Goal: Task Accomplishment & Management: Manage account settings

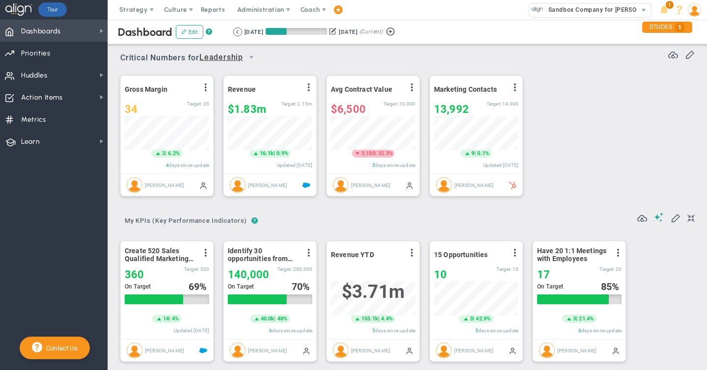
click at [56, 30] on span "Dashboards" at bounding box center [41, 31] width 40 height 21
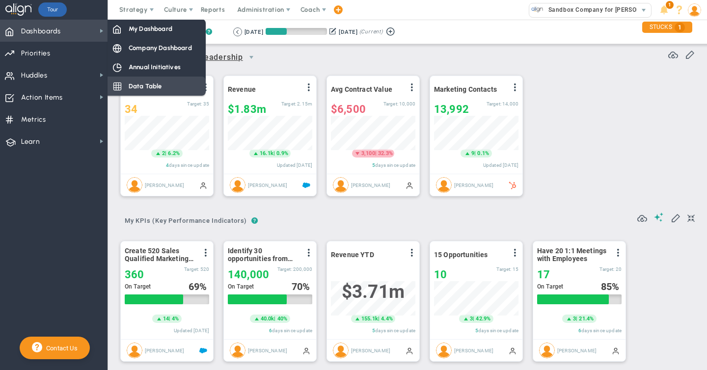
click at [180, 83] on div "Data Table" at bounding box center [157, 86] width 98 height 19
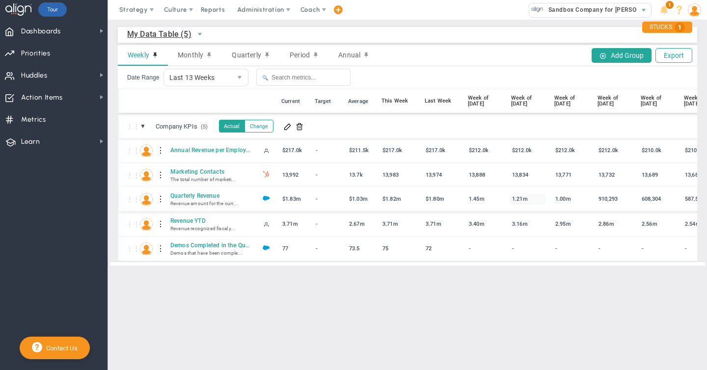
scroll to position [0, 8]
click at [56, 34] on span "Dashboards" at bounding box center [41, 31] width 40 height 21
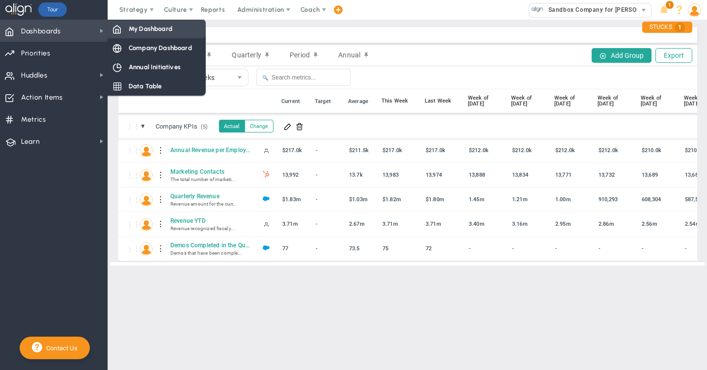
click at [144, 29] on span "My Dashboard" at bounding box center [151, 28] width 44 height 9
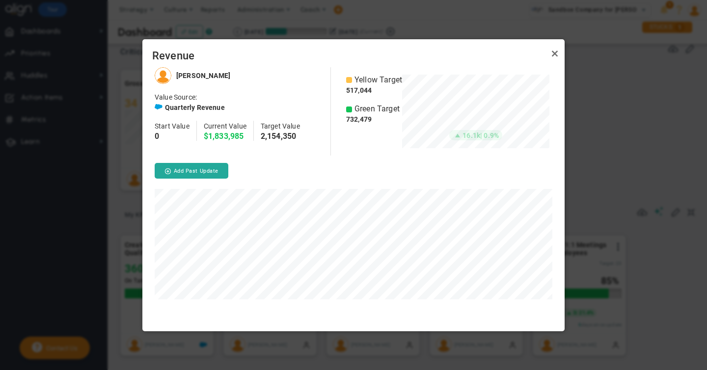
scroll to position [264, 422]
click at [554, 54] on link "Close" at bounding box center [555, 54] width 12 height 12
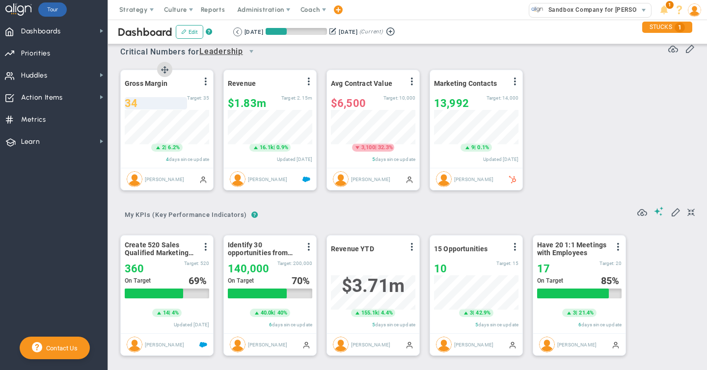
click at [134, 104] on span "34" at bounding box center [131, 103] width 13 height 12
type input "36"
click at [658, 212] on span at bounding box center [659, 211] width 10 height 9
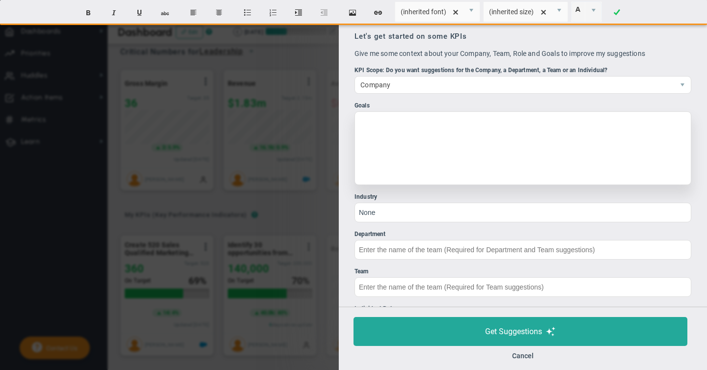
click at [403, 125] on div at bounding box center [523, 148] width 337 height 74
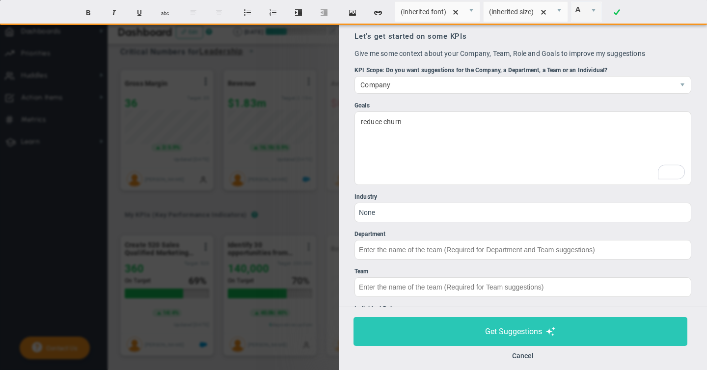
click at [495, 333] on span "Get Suggestions" at bounding box center [513, 331] width 57 height 9
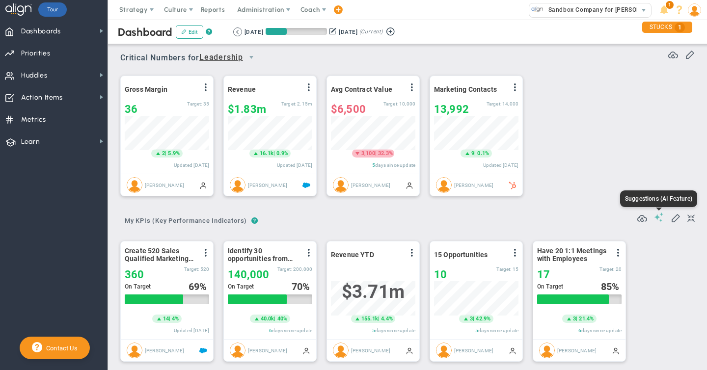
click at [661, 218] on span at bounding box center [659, 217] width 10 height 9
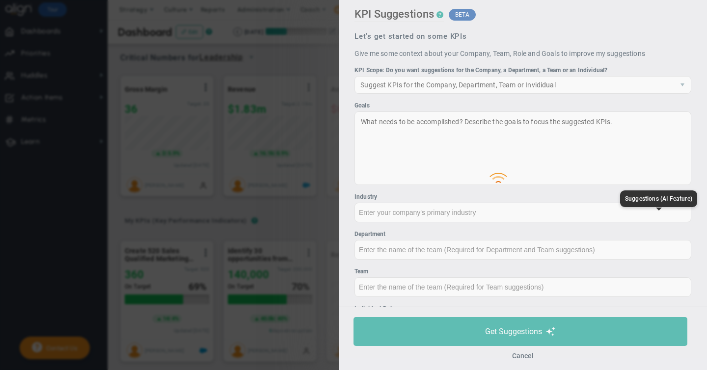
type input "None"
type input "0"
type input "$0"
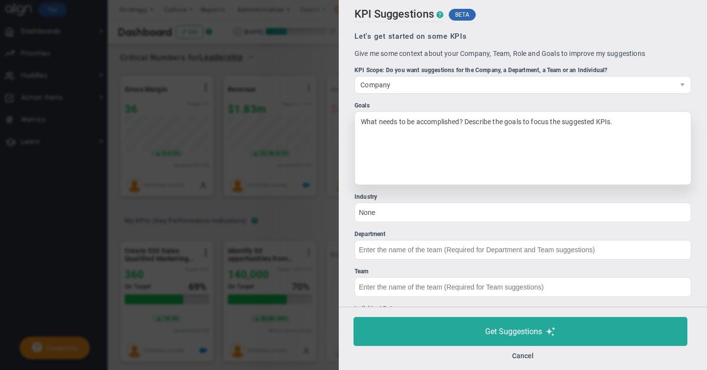
click at [403, 128] on div "What needs to be accomplished? Describe the goals to focus the suggested KPIs." at bounding box center [523, 148] width 337 height 74
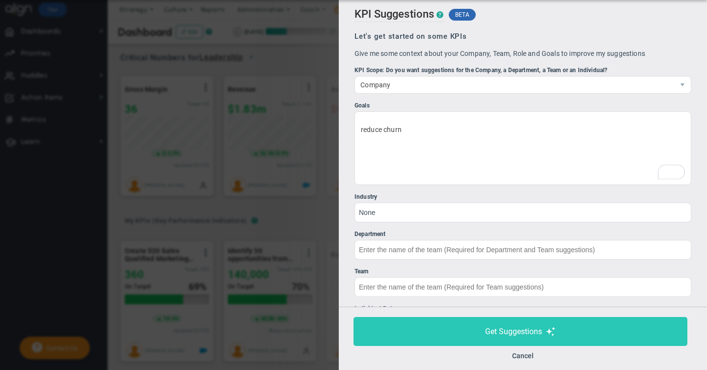
click at [497, 334] on span "Get Suggestions" at bounding box center [513, 331] width 57 height 9
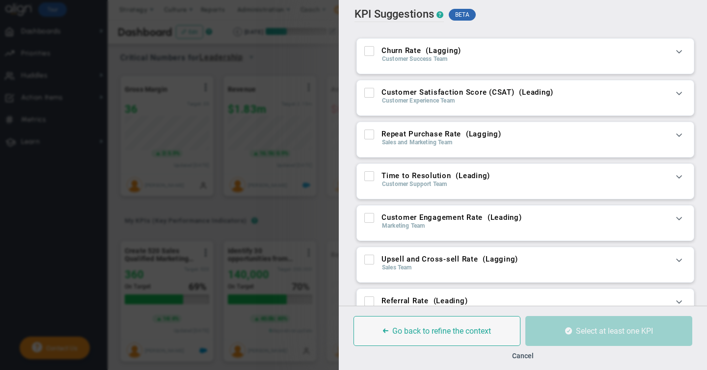
scroll to position [4, 0]
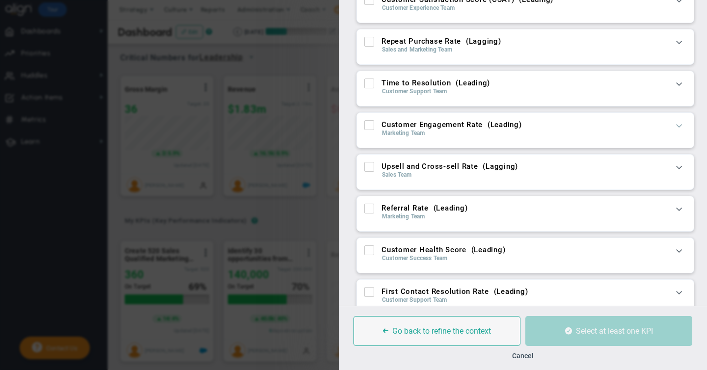
click at [678, 125] on span at bounding box center [679, 125] width 10 height 10
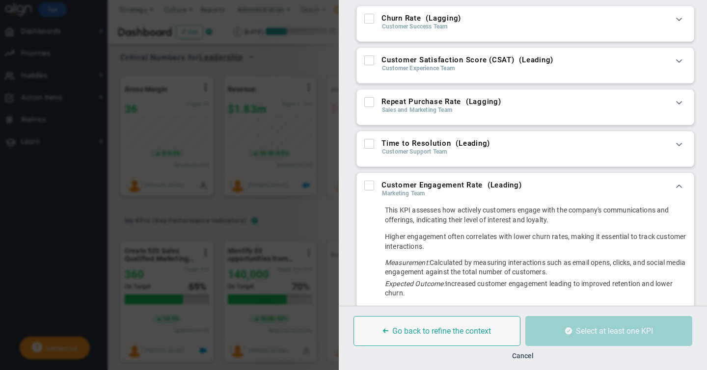
click at [367, 61] on input "Customer Satisfaction Score (CSAT) ( Leading )" at bounding box center [370, 62] width 6 height 10
checkbox input "true"
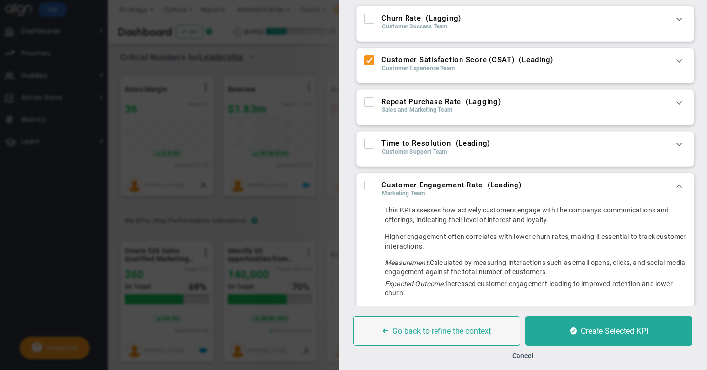
click at [368, 147] on input "Time to Resolution ( Leading )" at bounding box center [370, 146] width 6 height 10
checkbox input "true"
click at [369, 190] on input "Customer Engagement Rate ( Leading )" at bounding box center [370, 188] width 6 height 10
checkbox input "true"
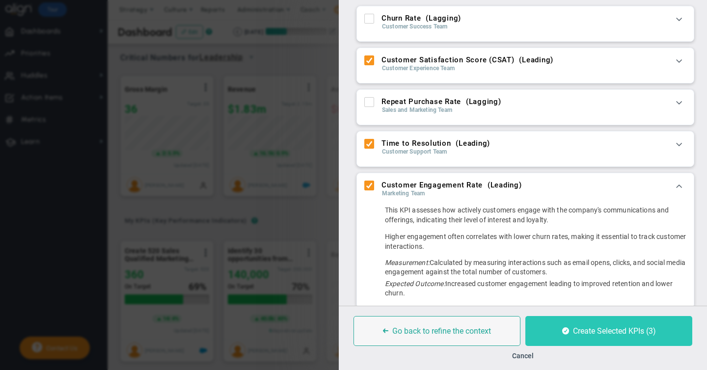
click at [569, 329] on button "Create Selected KPIs (3)" at bounding box center [608, 331] width 167 height 30
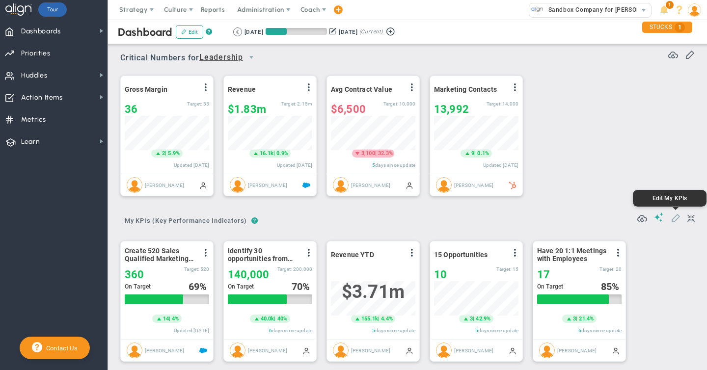
click at [675, 219] on span at bounding box center [676, 218] width 10 height 10
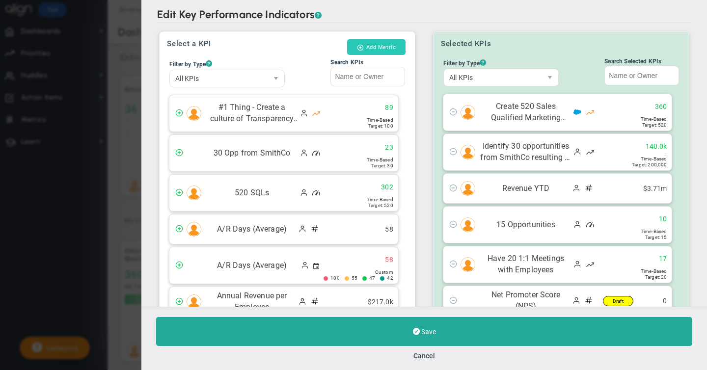
click at [378, 48] on button "Add Metric" at bounding box center [376, 47] width 58 height 16
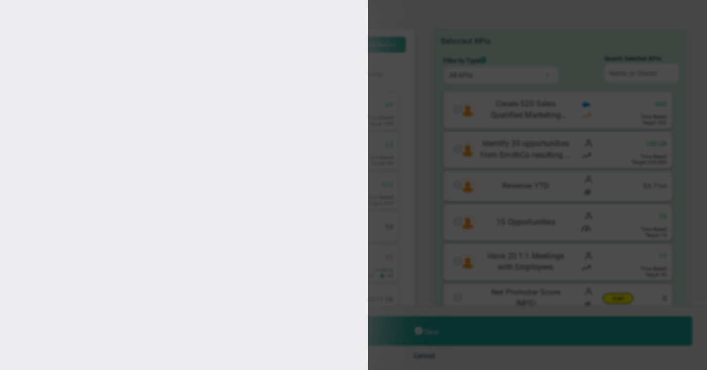
type input "[PERSON_NAME]"
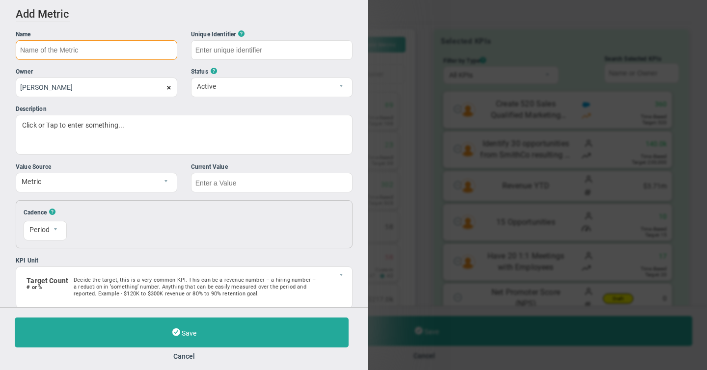
click at [38, 56] on input "text" at bounding box center [97, 50] width 162 height 20
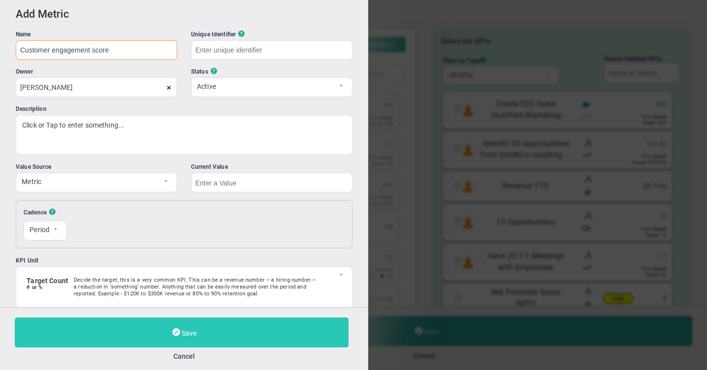
type input "Customer engagement score"
click at [188, 333] on span "Save" at bounding box center [189, 333] width 15 height 8
type input "Customer-engagement-score.2"
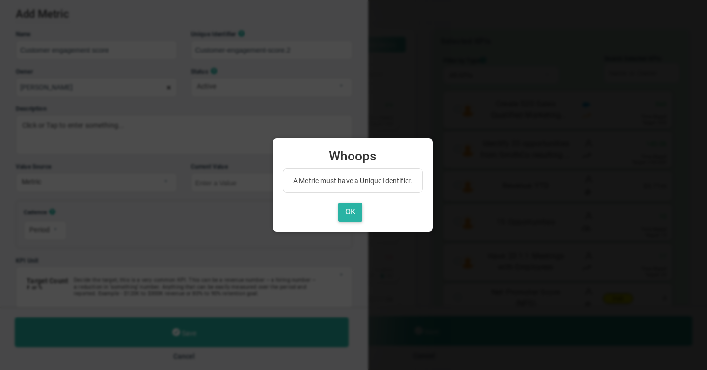
click at [350, 214] on button "OK" at bounding box center [350, 212] width 24 height 19
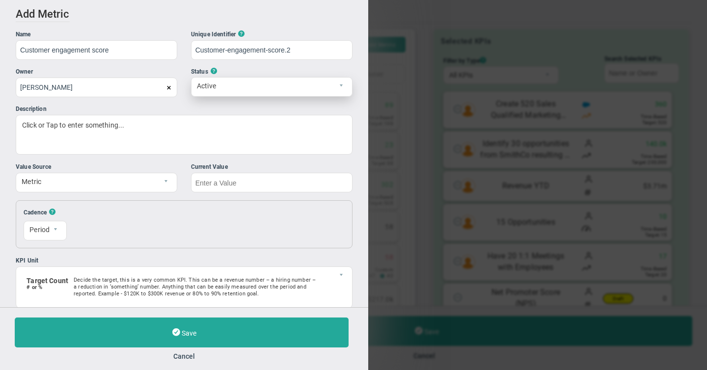
click at [257, 90] on span "Active" at bounding box center [263, 86] width 144 height 17
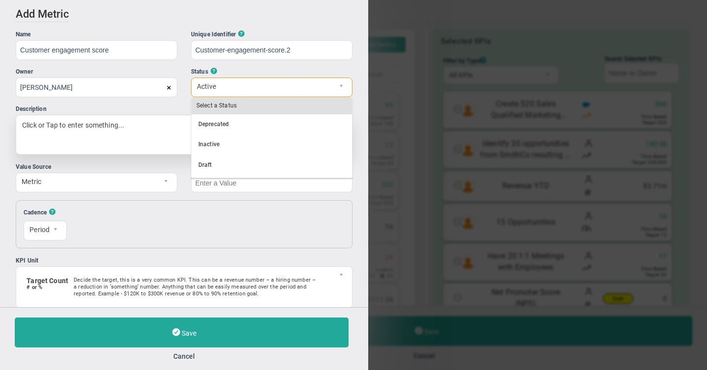
click at [143, 133] on div "Click or Tap to enter something..." at bounding box center [184, 135] width 337 height 40
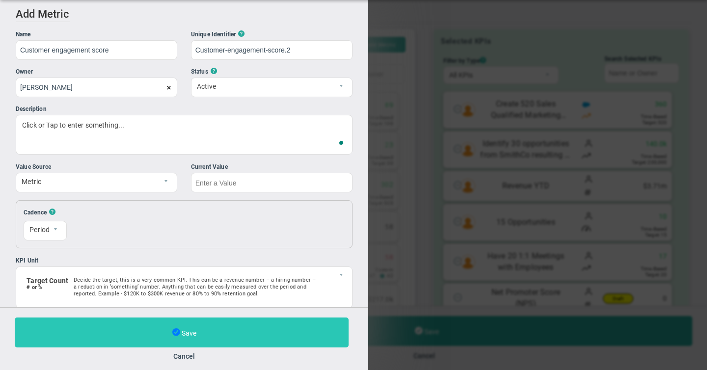
click at [177, 329] on span at bounding box center [176, 333] width 8 height 10
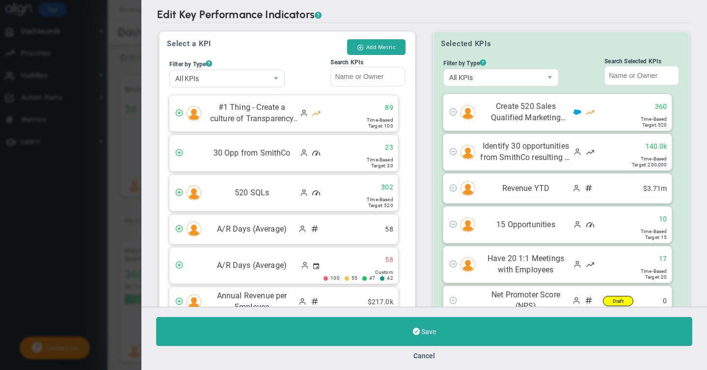
scroll to position [99, 0]
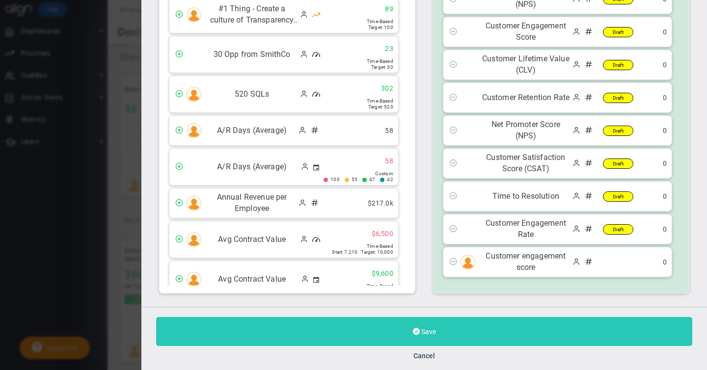
click at [421, 333] on span "Save" at bounding box center [428, 332] width 15 height 8
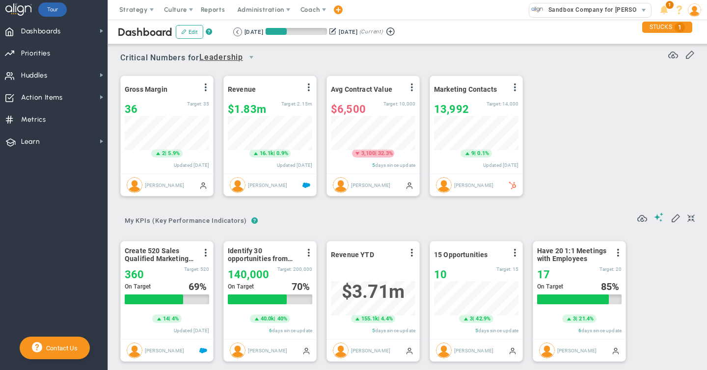
scroll to position [34, 84]
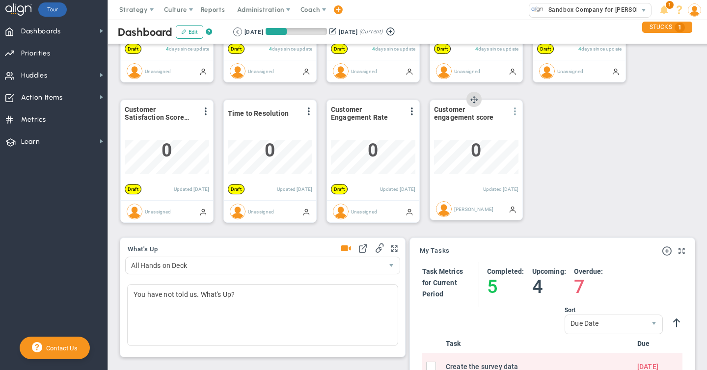
click at [517, 112] on span at bounding box center [515, 112] width 8 height 8
click at [463, 133] on span "Edit" at bounding box center [461, 131] width 11 height 7
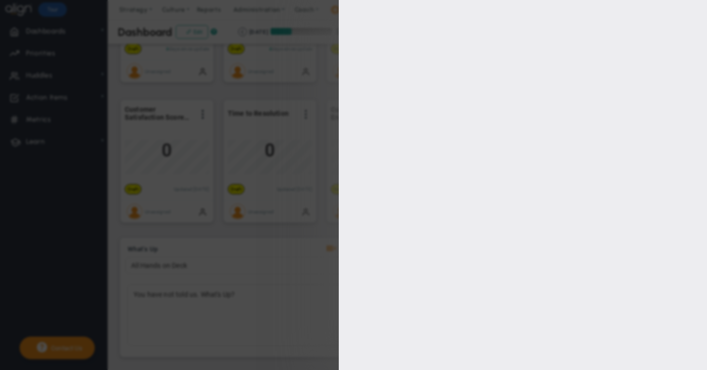
type input "[PERSON_NAME]"
type input "0"
checkbox input "true"
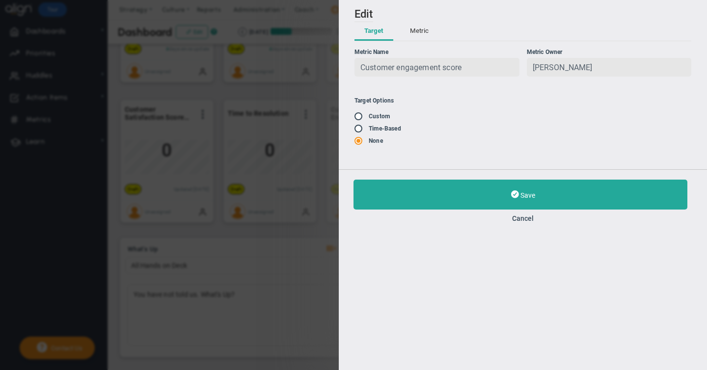
click at [360, 130] on input "radio" at bounding box center [362, 129] width 10 height 8
radio input "true"
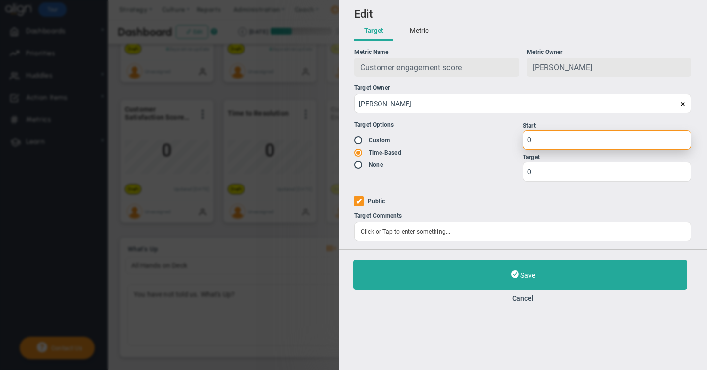
drag, startPoint x: 532, startPoint y: 141, endPoint x: 522, endPoint y: 141, distance: 9.3
click at [523, 141] on input "0" at bounding box center [607, 140] width 168 height 20
type input "25"
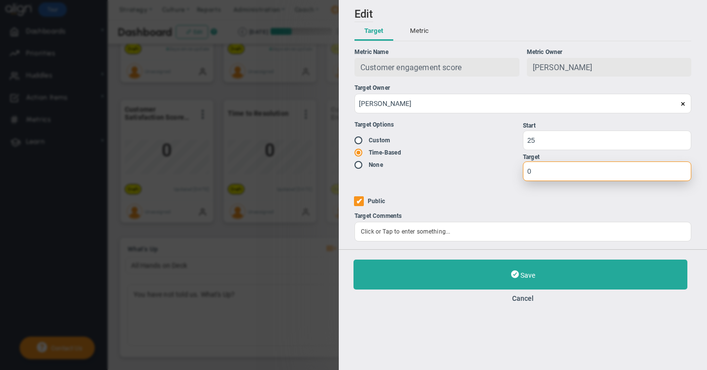
drag, startPoint x: 535, startPoint y: 174, endPoint x: 510, endPoint y: 172, distance: 25.1
click at [510, 172] on div "Target Options Existing Target Custom Time-Based None Targets" at bounding box center [523, 151] width 337 height 76
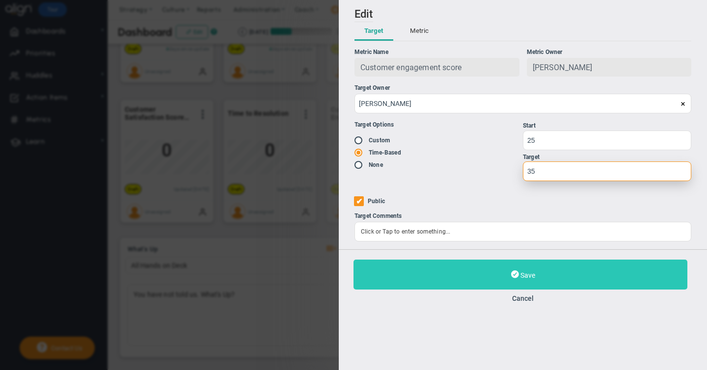
type input "35"
click at [522, 277] on span "Save" at bounding box center [527, 276] width 15 height 8
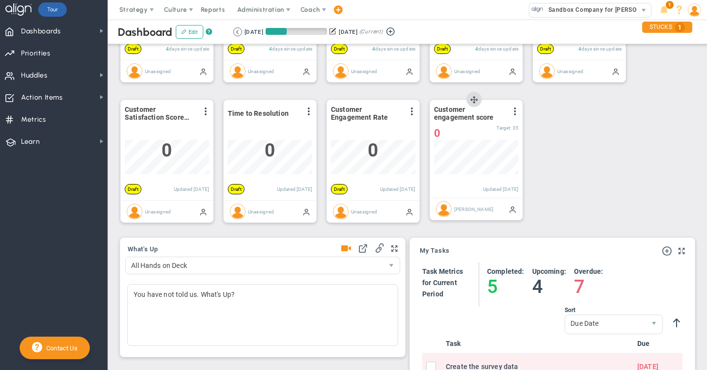
scroll to position [490974, 490924]
click at [440, 132] on span "0" at bounding box center [437, 133] width 6 height 12
type input "0"
type input "28"
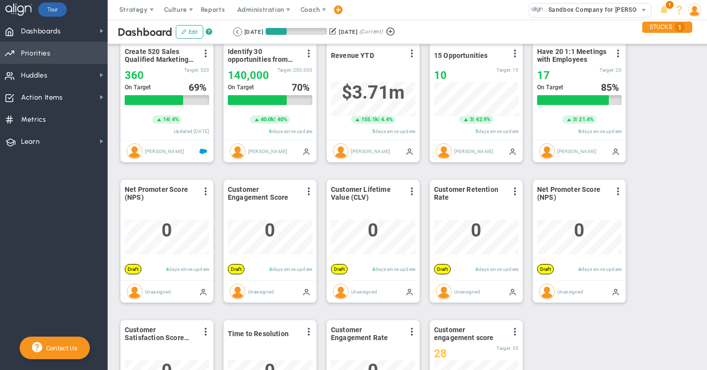
click at [36, 54] on span "Priorities" at bounding box center [35, 53] width 29 height 21
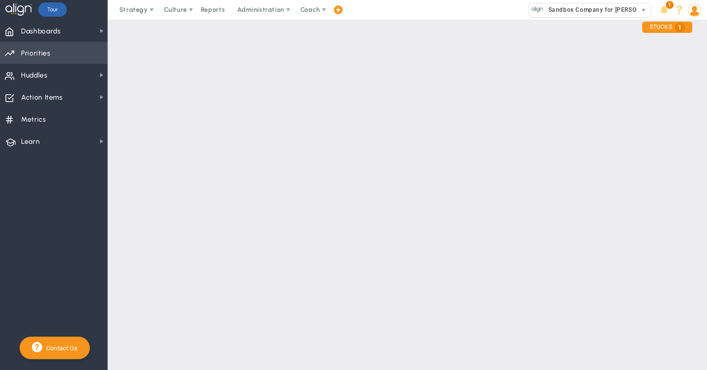
checkbox input "false"
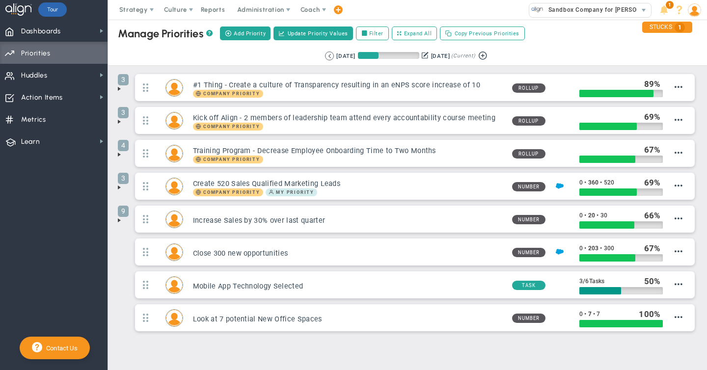
click at [120, 88] on span at bounding box center [119, 89] width 8 height 8
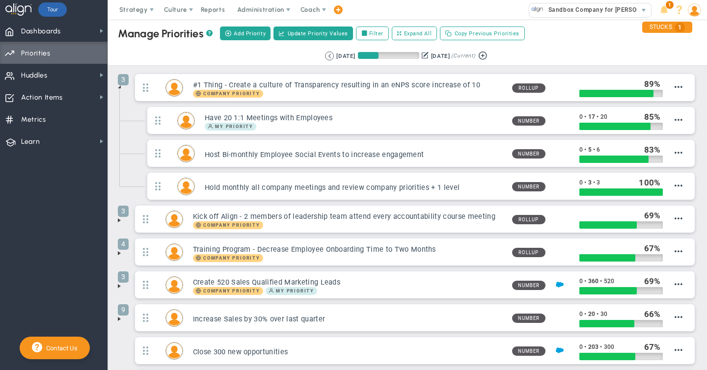
click at [118, 221] on span at bounding box center [119, 221] width 8 height 8
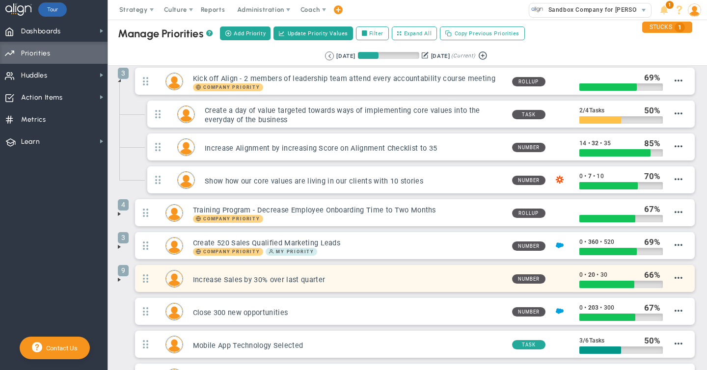
scroll to position [153, 0]
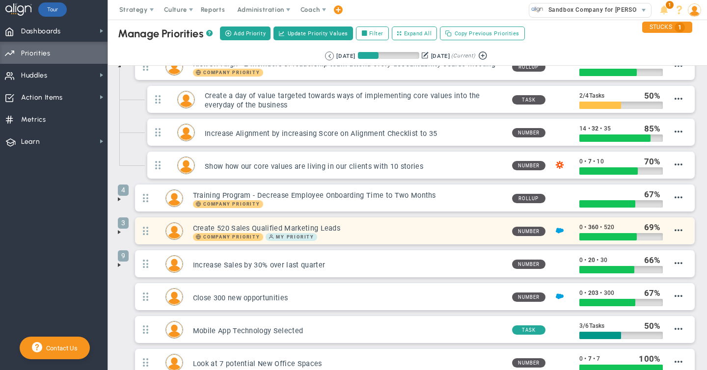
click at [308, 228] on h3 "Create 520 Sales Qualified Marketing Leads" at bounding box center [348, 228] width 311 height 9
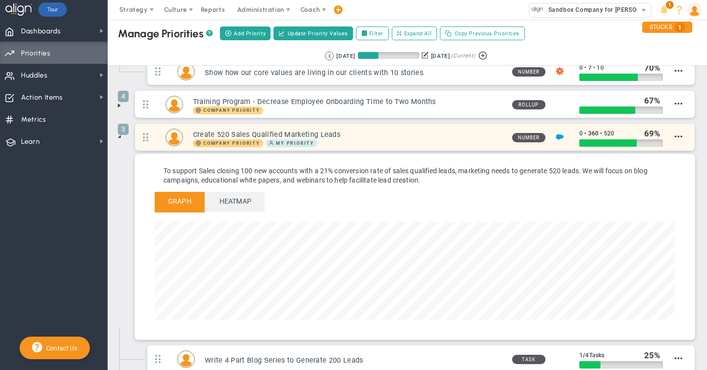
scroll to position [253, 0]
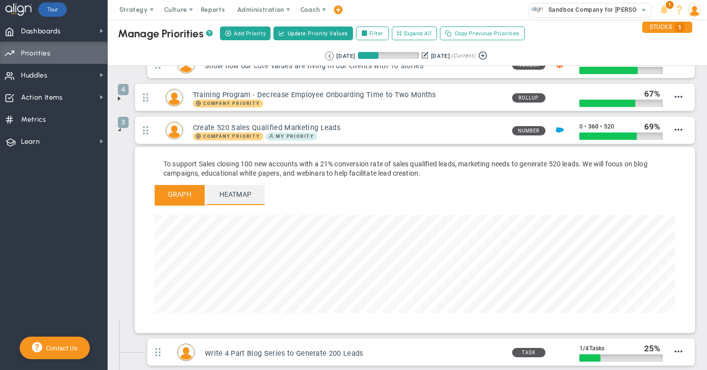
click at [240, 195] on span "Heatmap" at bounding box center [235, 194] width 58 height 19
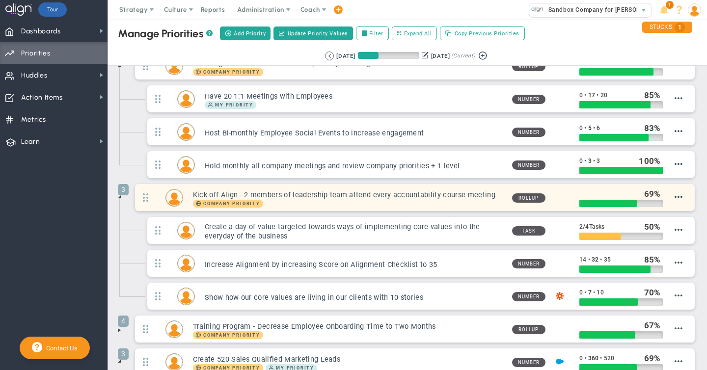
scroll to position [0, 0]
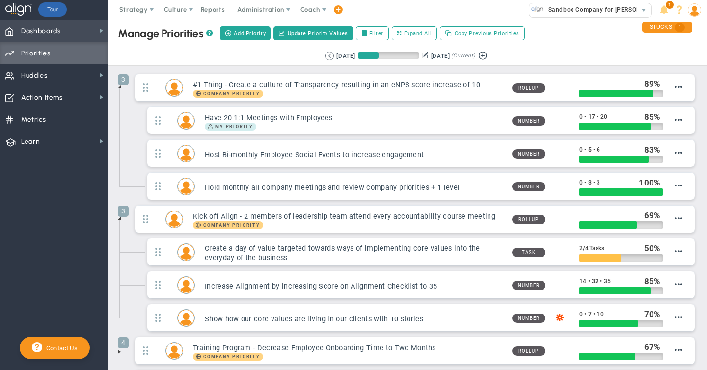
click at [69, 31] on span "Dashboards Dashboards" at bounding box center [54, 31] width 108 height 22
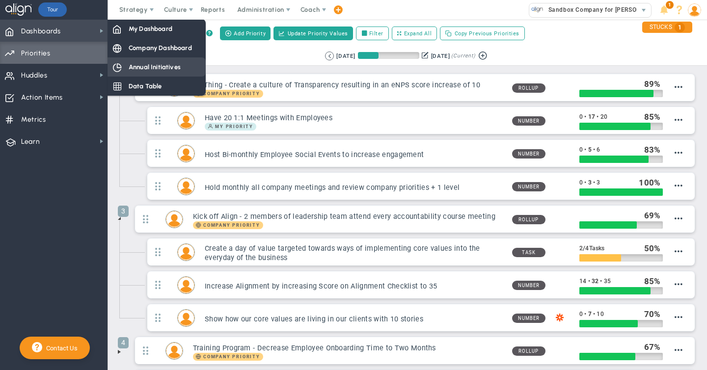
click at [142, 68] on span "Annual Initiatives" at bounding box center [155, 66] width 52 height 9
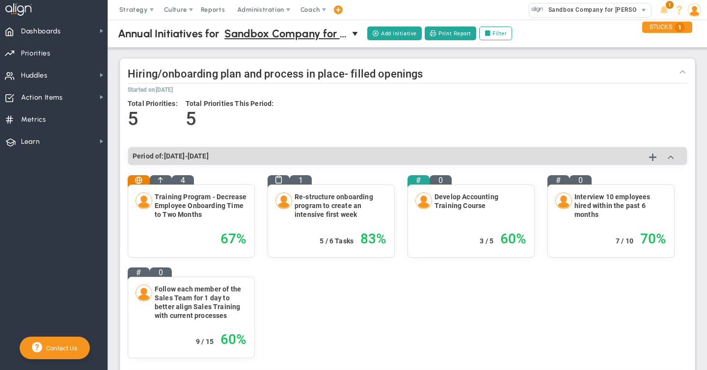
click at [682, 71] on span at bounding box center [683, 71] width 10 height 10
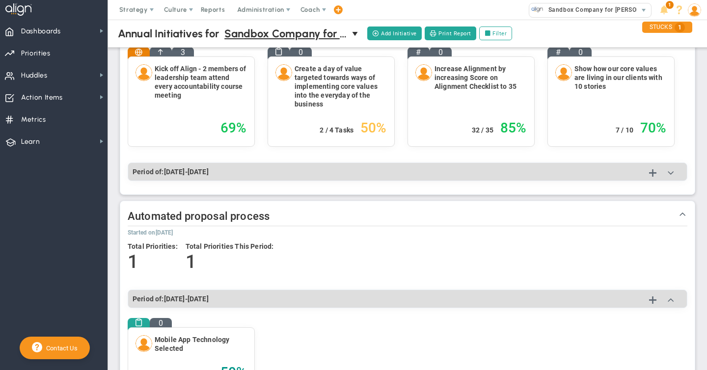
scroll to position [225, 0]
click at [671, 172] on span at bounding box center [671, 172] width 10 height 10
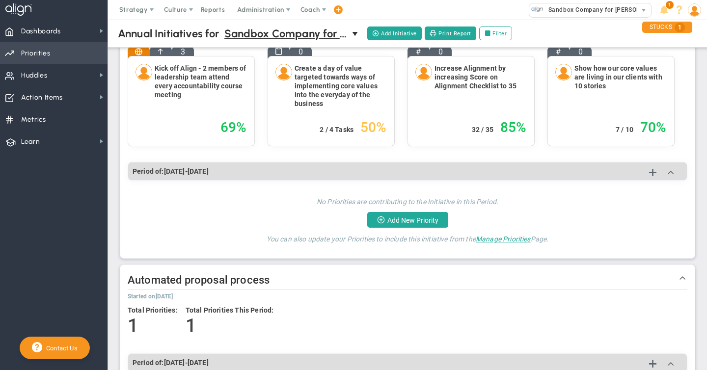
click at [39, 53] on span "Priorities" at bounding box center [35, 53] width 29 height 21
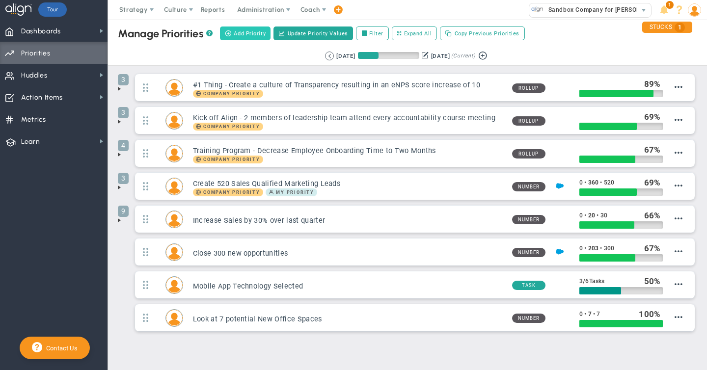
click at [244, 33] on span "Add Priority" at bounding box center [250, 33] width 32 height 8
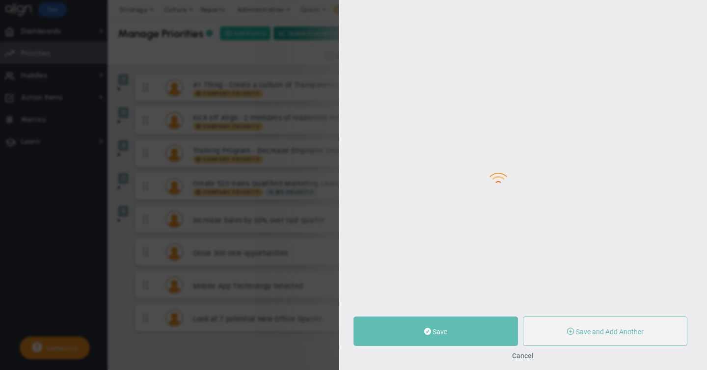
type input "0"
radio input "true"
type input "[PERSON_NAME]"
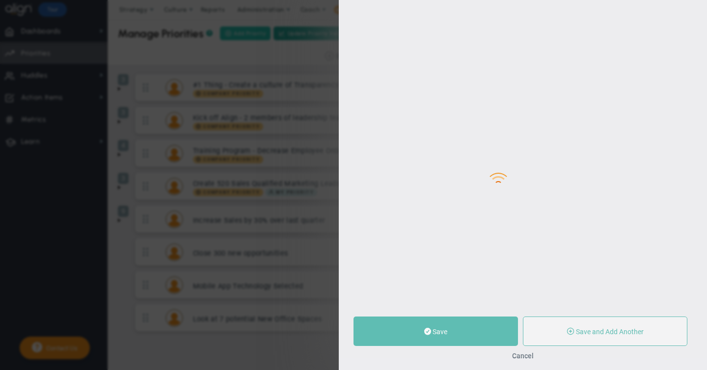
type input "0"
radio input "true"
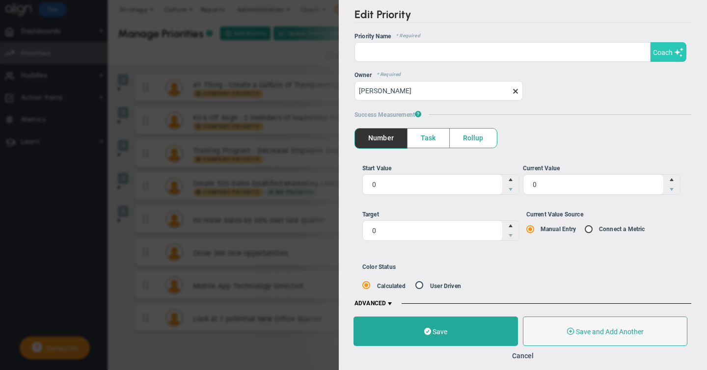
click at [669, 55] on span "Coach" at bounding box center [663, 53] width 20 height 8
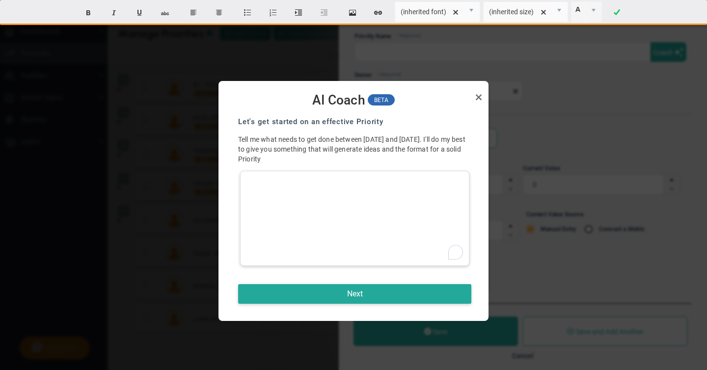
click at [278, 183] on div "To enrich screen reader interactions, please activate Accessibility in Grammarl…" at bounding box center [354, 218] width 229 height 95
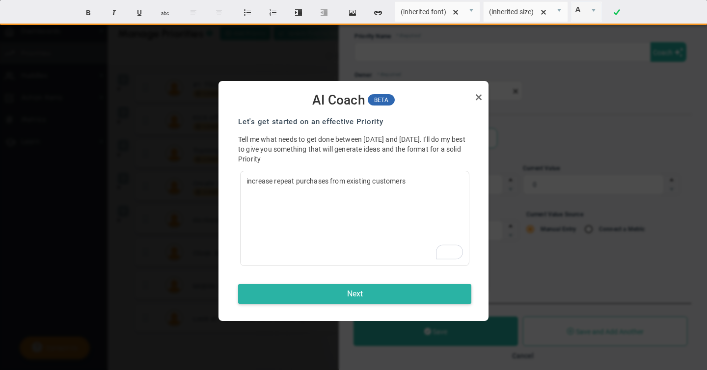
click at [348, 296] on button "Next" at bounding box center [354, 294] width 233 height 20
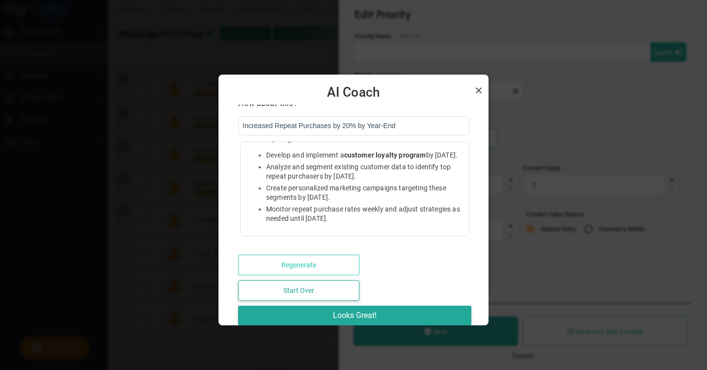
scroll to position [13, 0]
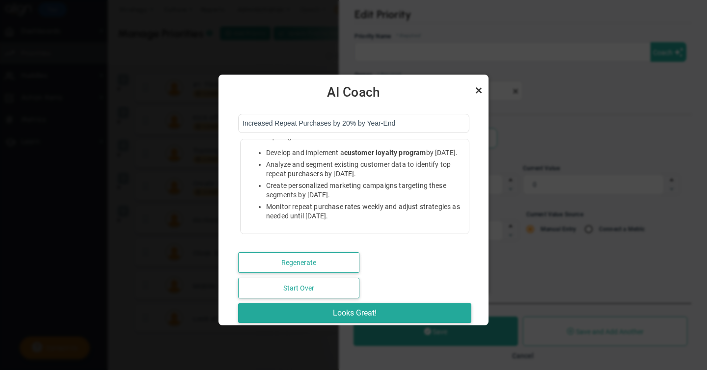
click at [475, 88] on link "Close" at bounding box center [479, 90] width 12 height 12
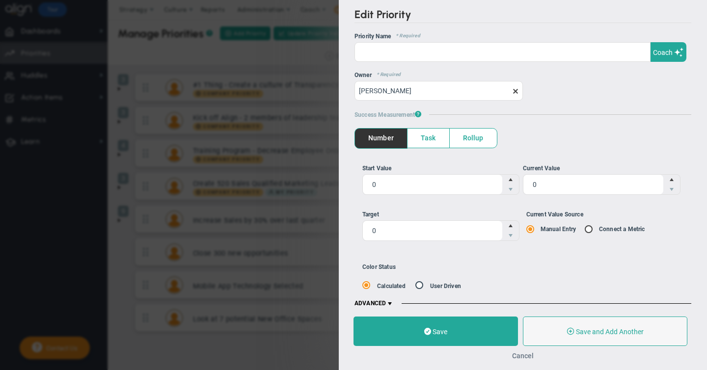
click at [525, 354] on button "Cancel" at bounding box center [523, 356] width 22 height 8
